Goal: Book appointment/travel/reservation

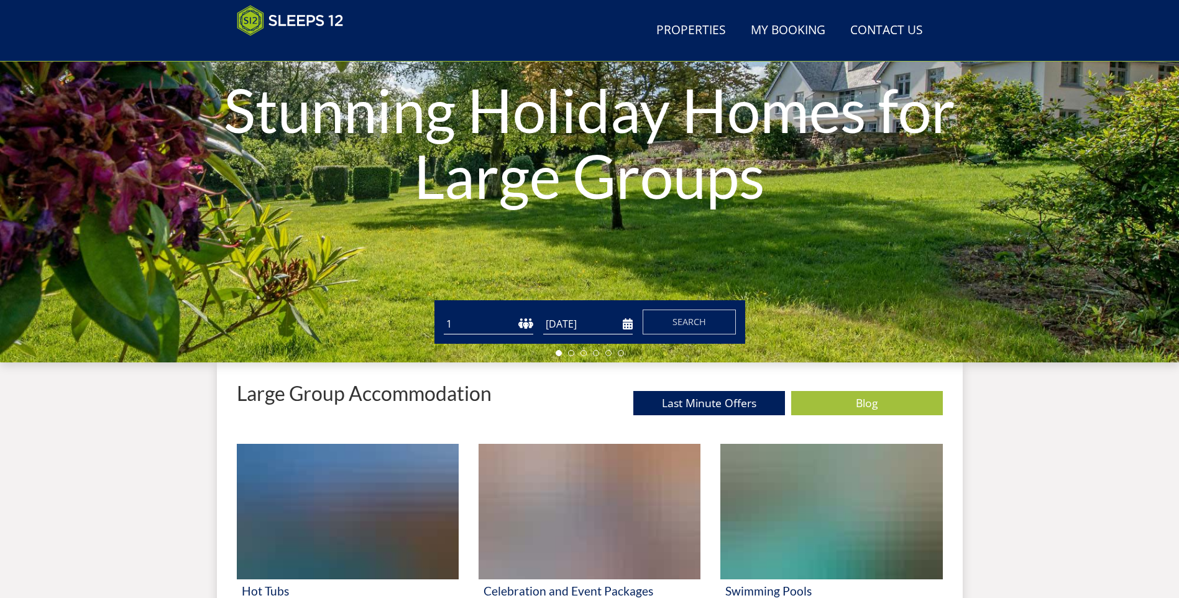
scroll to position [322, 0]
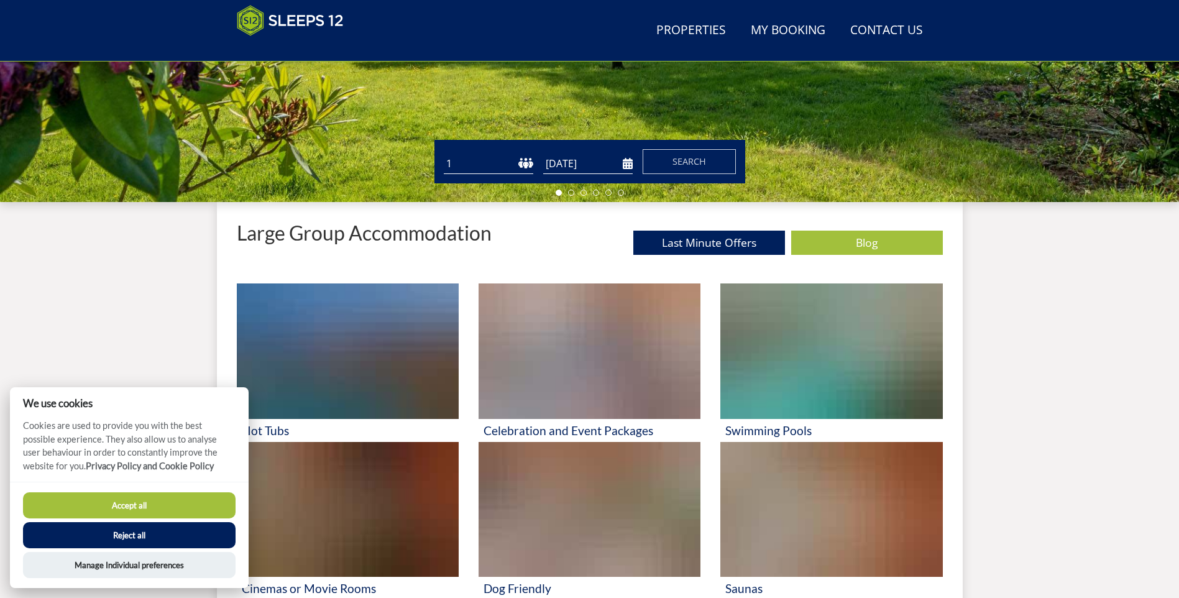
click at [176, 535] on button "Reject all" at bounding box center [129, 535] width 213 height 26
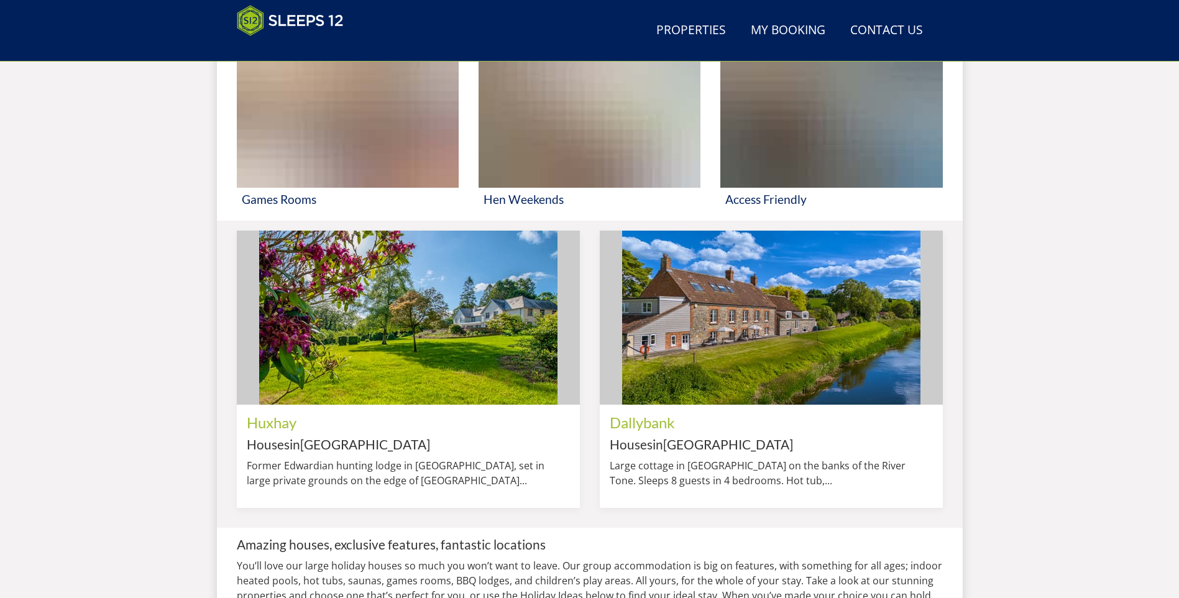
scroll to position [580, 0]
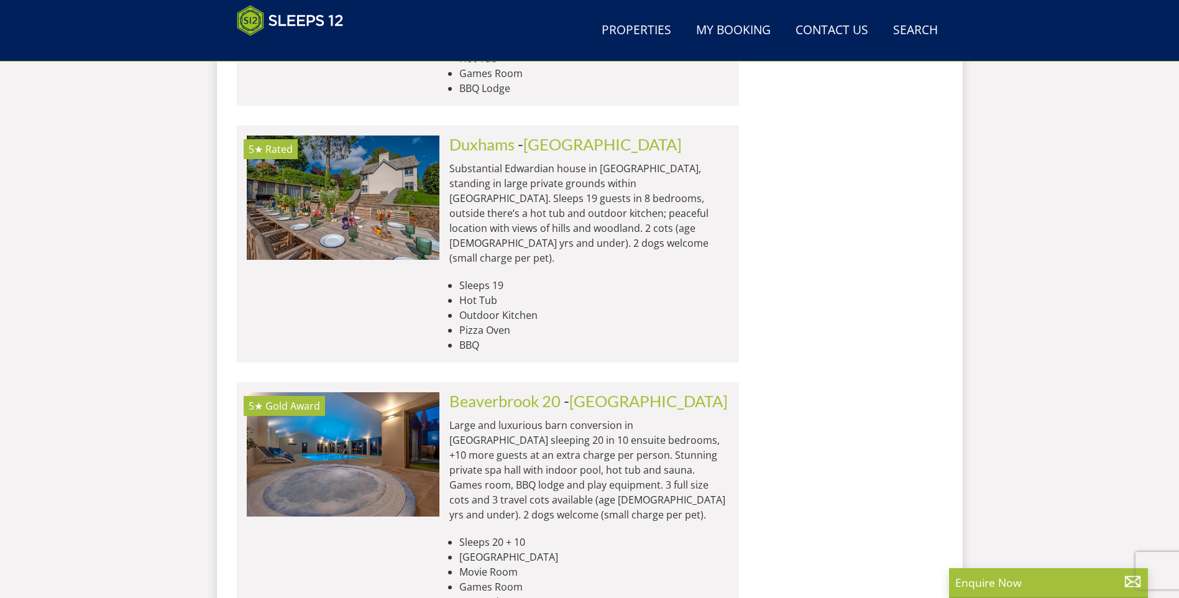
scroll to position [1752, 0]
